Goal: Find specific page/section

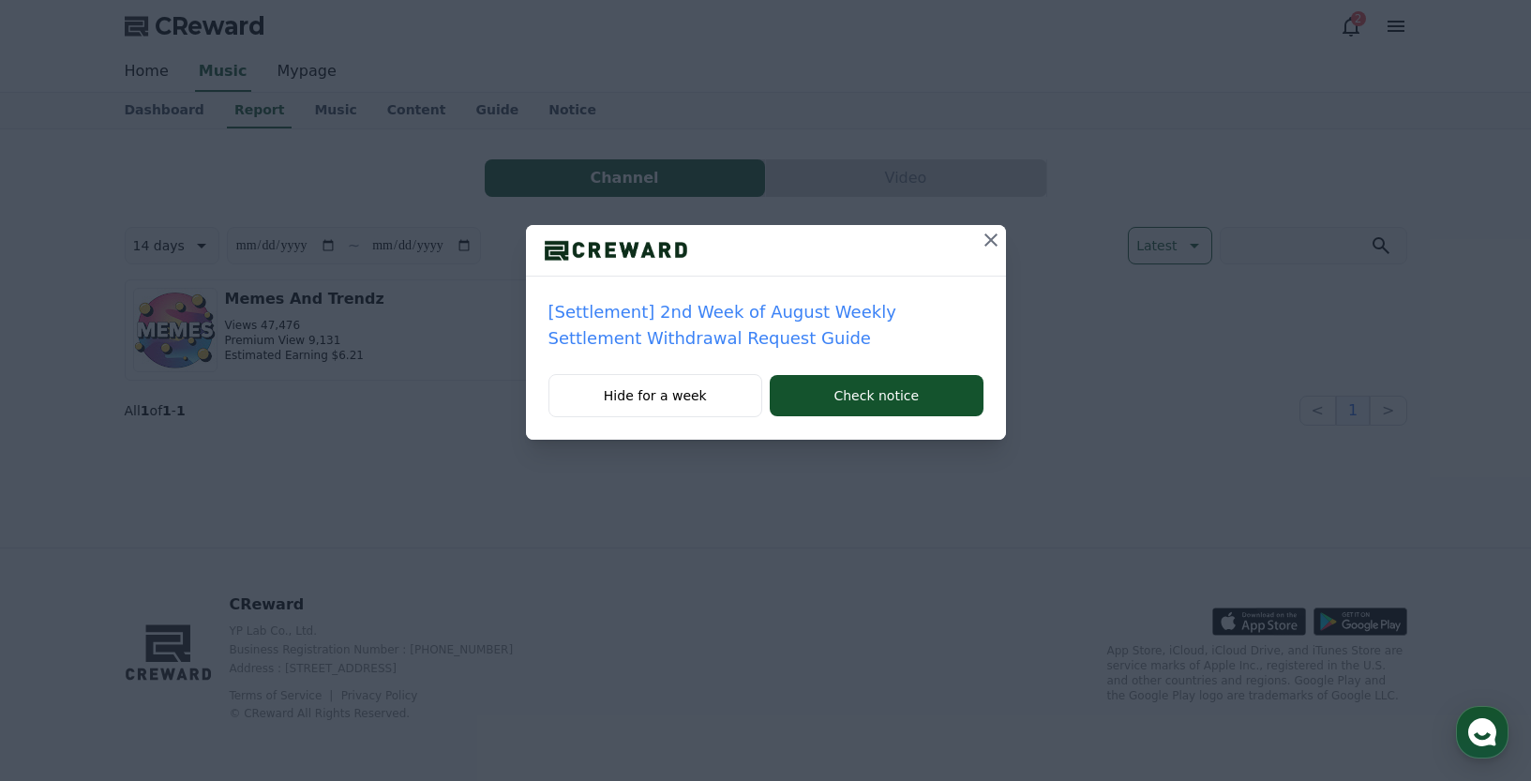
click at [994, 233] on icon at bounding box center [991, 240] width 23 height 23
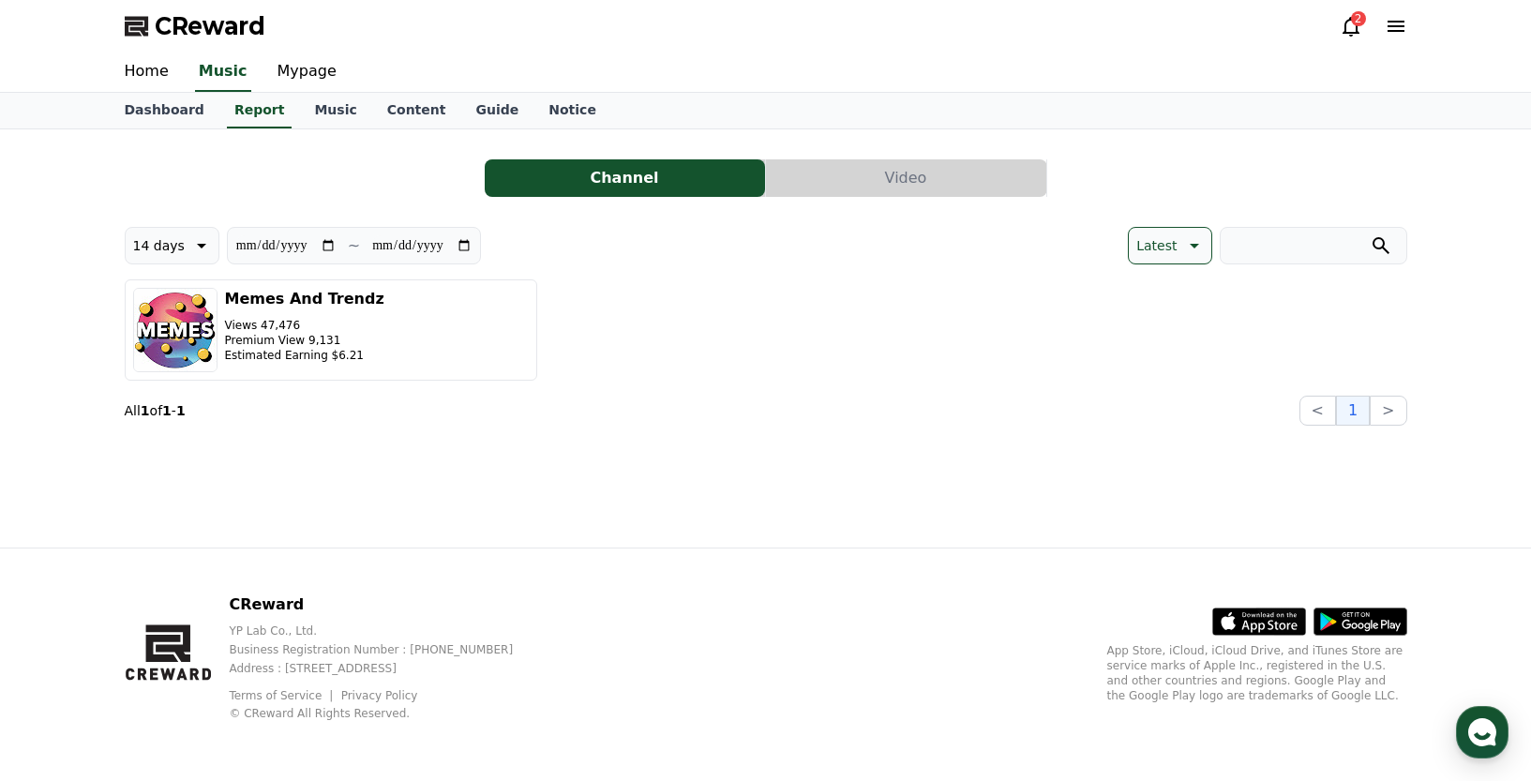
click at [1357, 25] on div "2" at bounding box center [1358, 18] width 15 height 15
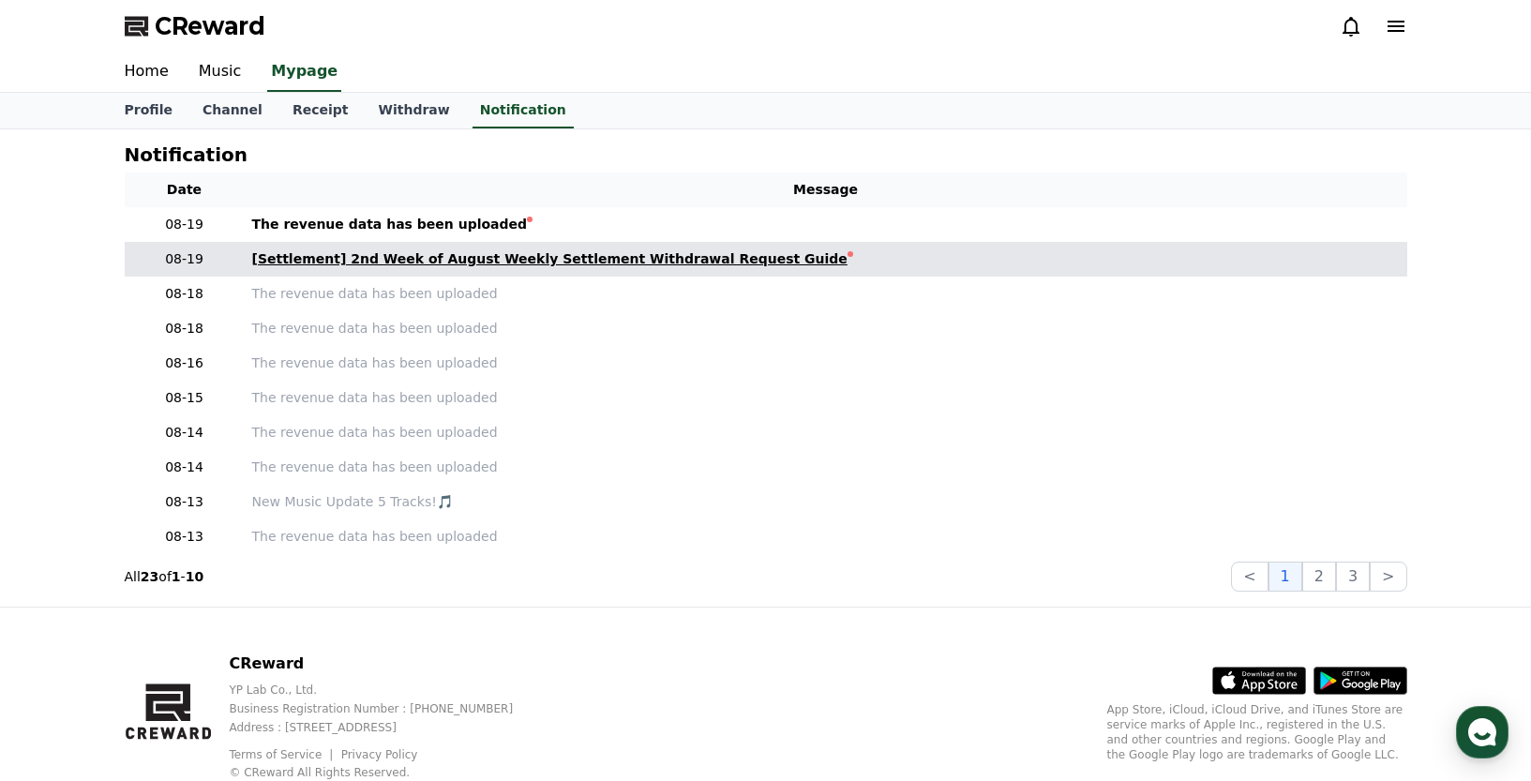
click at [447, 255] on div "[Settlement] 2nd Week of August Weekly Settlement Withdrawal Request Guide" at bounding box center [549, 259] width 595 height 20
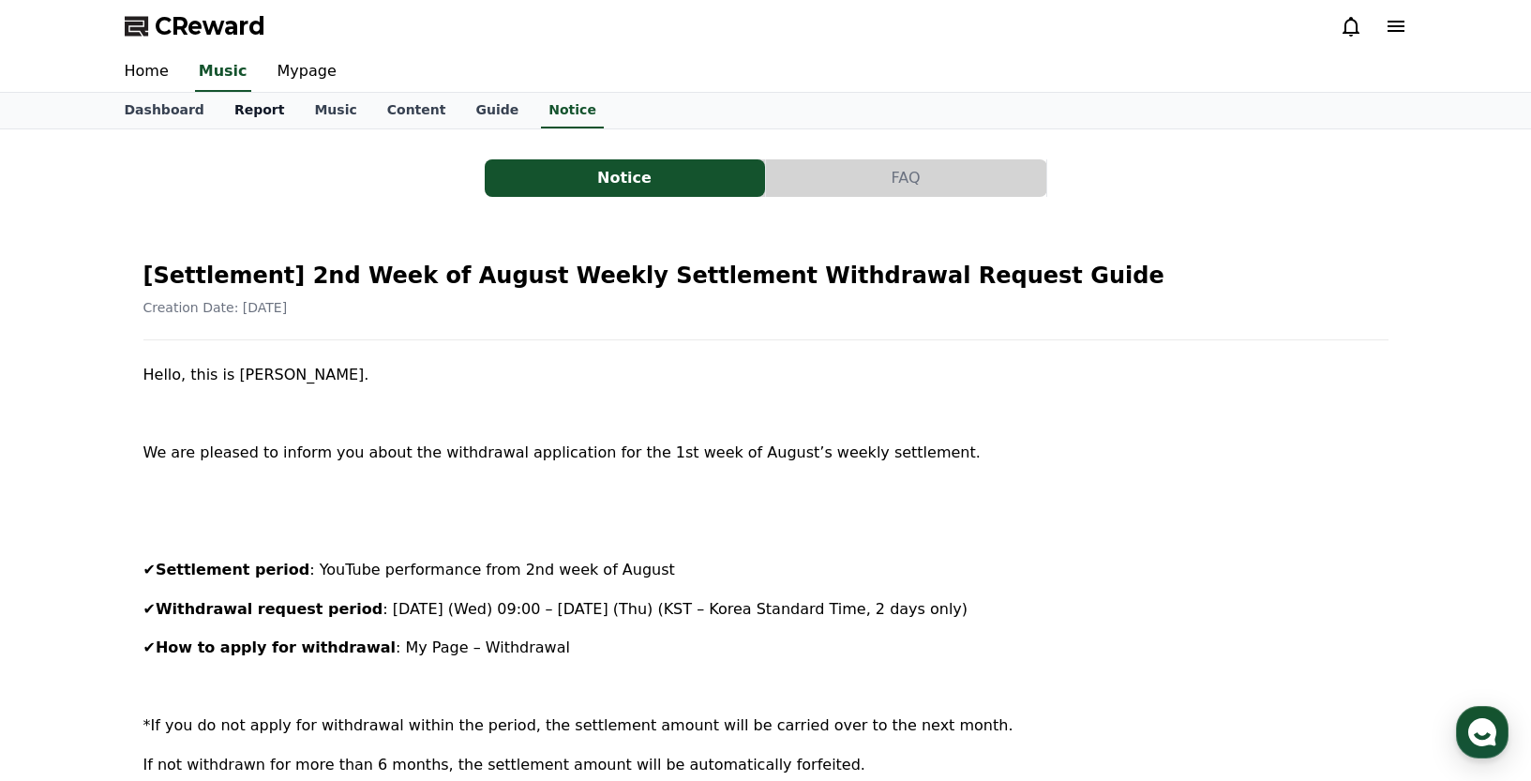
click at [267, 109] on link "Report" at bounding box center [259, 111] width 81 height 36
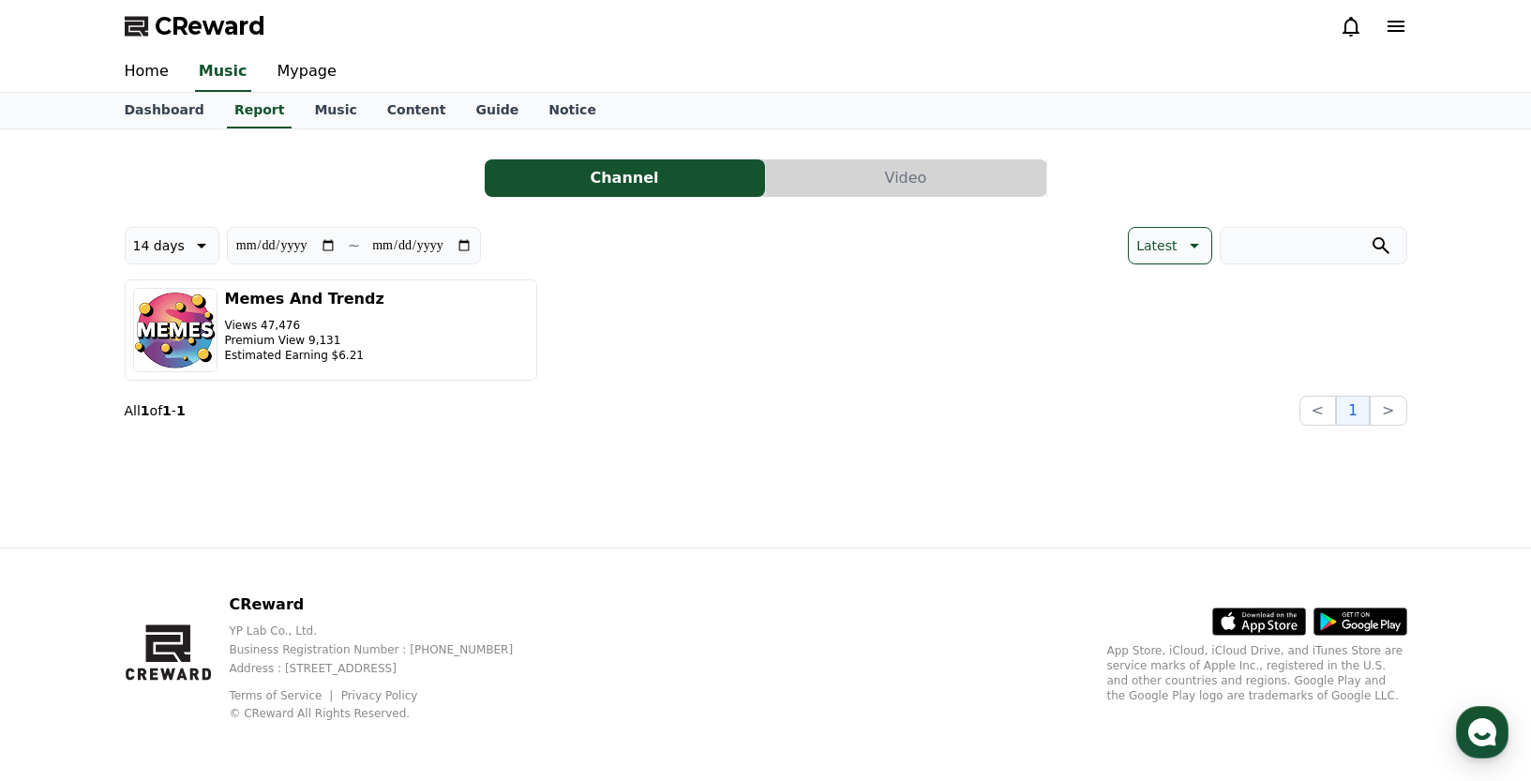
click at [939, 177] on button "Video" at bounding box center [906, 178] width 280 height 38
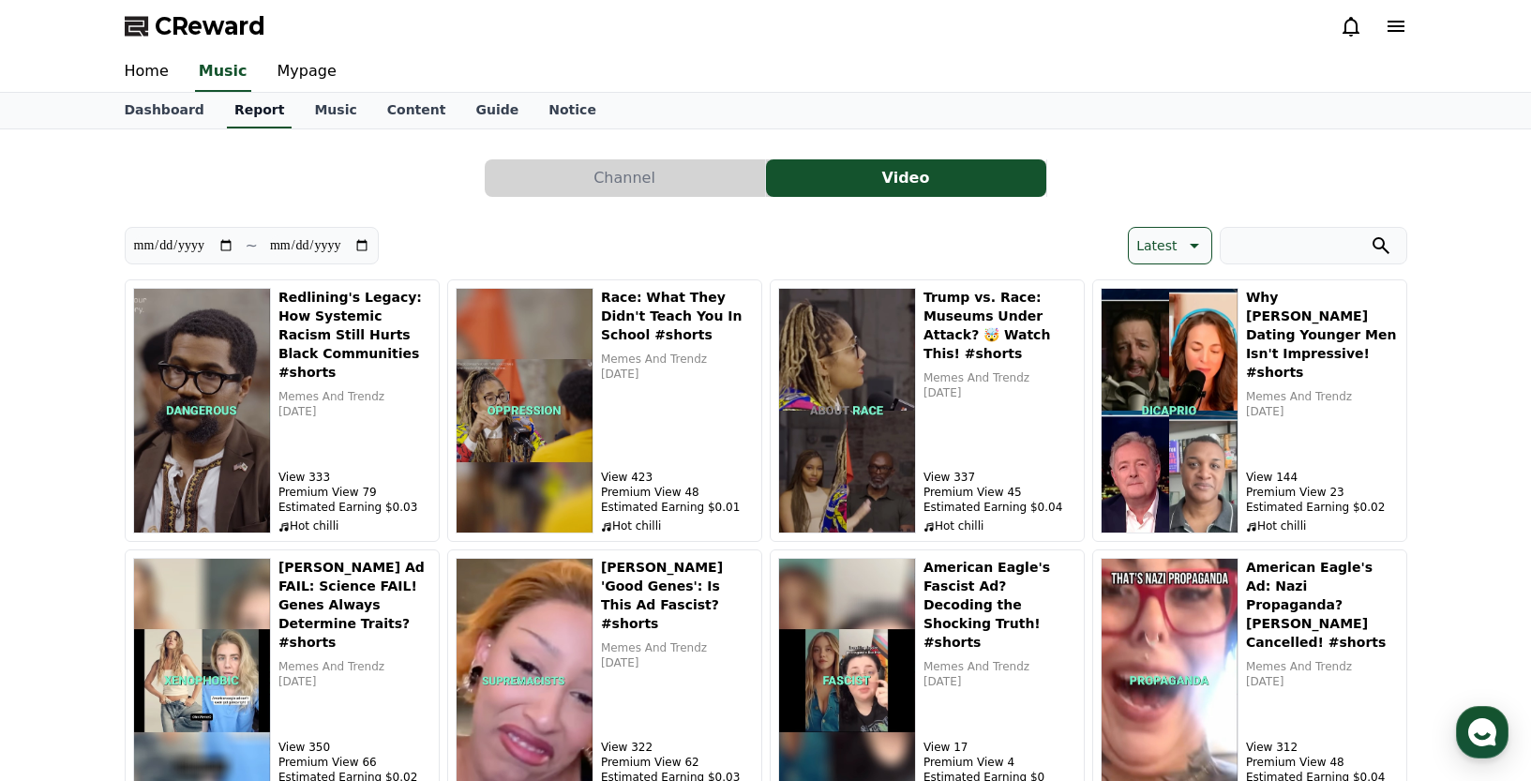
click at [250, 113] on link "Report" at bounding box center [260, 111] width 66 height 36
